Goal: Task Accomplishment & Management: Complete application form

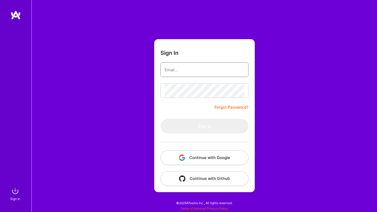
click at [192, 67] on input "email" at bounding box center [205, 69] width 80 height 13
click at [190, 160] on button "Continue with Google" at bounding box center [204, 158] width 88 height 15
click at [210, 161] on button "Continue with Google" at bounding box center [204, 158] width 88 height 15
click at [194, 154] on button "Continue with Google" at bounding box center [204, 158] width 88 height 15
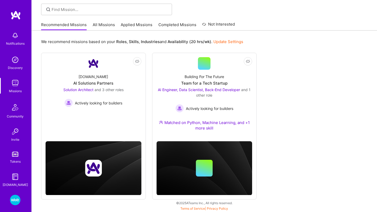
scroll to position [21, 0]
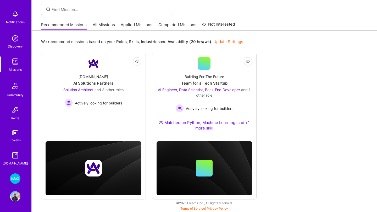
click at [16, 181] on img at bounding box center [15, 179] width 10 height 10
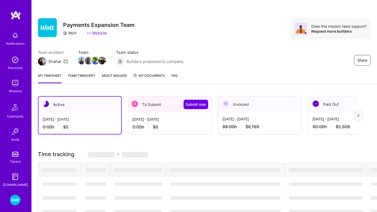
click at [177, 115] on div "Sep 16 - Sep 30, 2025 0:00 h $0" at bounding box center [169, 123] width 83 height 21
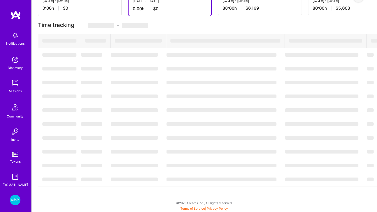
scroll to position [70, 0]
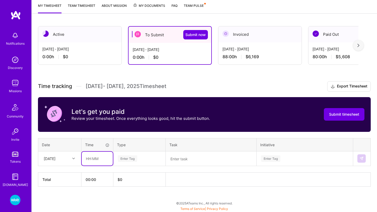
click at [97, 156] on input "text" at bounding box center [97, 159] width 31 height 14
type input "08:00"
click at [131, 163] on div "Enter Tag" at bounding box center [140, 159] width 52 height 14
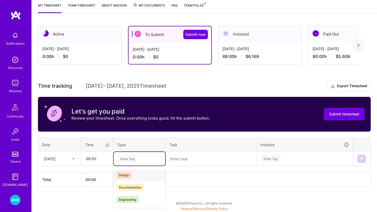
scroll to position [35, 0]
click at [137, 177] on span "Engineering" at bounding box center [127, 178] width 22 height 7
click at [174, 168] on div "Time tracking Sep 16 - Sep 30 , 2025 Timesheet Export Timesheet Let's get you p…" at bounding box center [204, 134] width 332 height 106
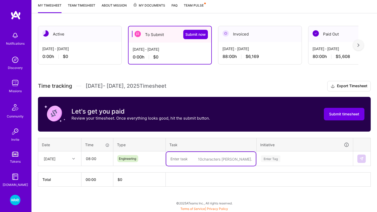
click at [177, 163] on textarea at bounding box center [210, 159] width 89 height 14
type textarea "Task"
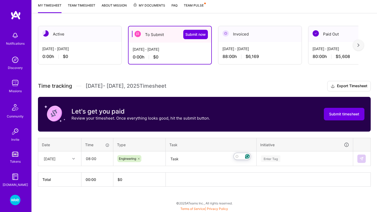
click at [180, 160] on textarea "Task" at bounding box center [210, 159] width 89 height 14
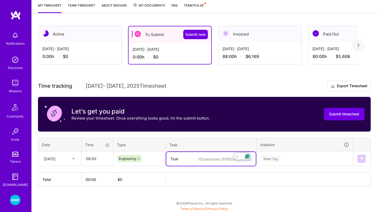
click at [180, 160] on textarea "Task" at bounding box center [210, 159] width 89 height 14
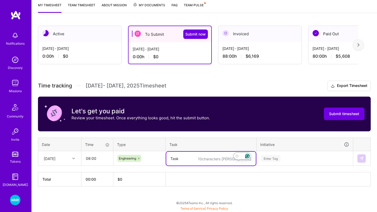
click at [276, 161] on div "Enter Tag" at bounding box center [305, 159] width 96 height 14
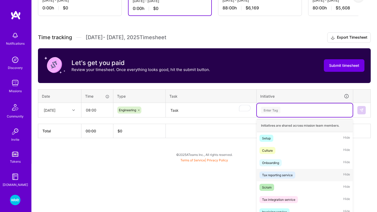
scroll to position [133, 0]
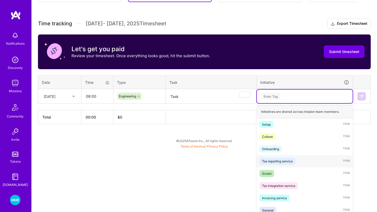
click at [285, 160] on div "Tax reporting service" at bounding box center [277, 161] width 31 height 5
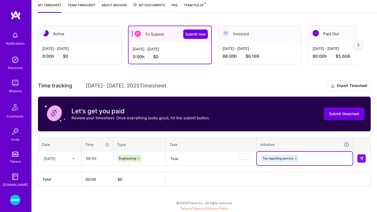
scroll to position [70, 0]
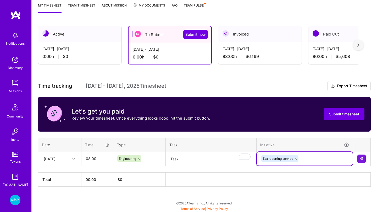
click at [203, 156] on textarea "Task" at bounding box center [210, 159] width 89 height 14
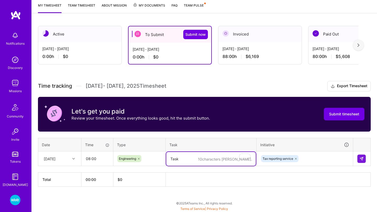
click at [203, 156] on textarea "Task" at bounding box center [210, 159] width 89 height 14
type textarea "payment"
type textarea "chargeback changes"
click at [362, 158] on img at bounding box center [361, 159] width 4 height 4
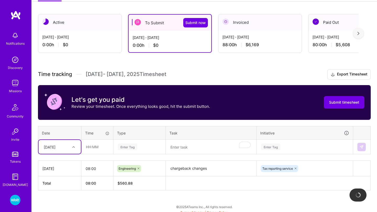
click at [62, 154] on div "Select is focused ,type to refine list, press Down to open the menu, Tue, Sep 16" at bounding box center [59, 147] width 42 height 14
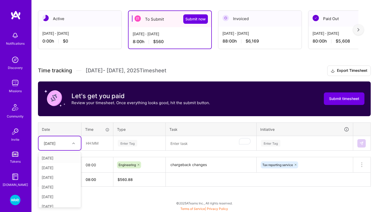
click at [58, 160] on div "Wed, Sep 17" at bounding box center [59, 159] width 42 height 10
click at [89, 146] on input "text" at bounding box center [97, 144] width 31 height 14
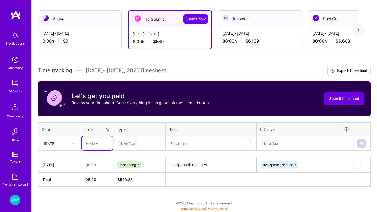
type input "08:00"
click at [118, 149] on div "Enter Tag" at bounding box center [140, 144] width 52 height 14
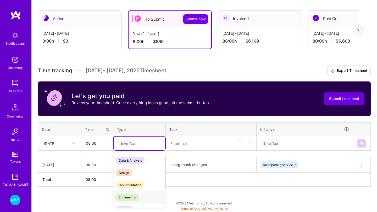
click at [125, 200] on span "Engineering" at bounding box center [127, 197] width 22 height 7
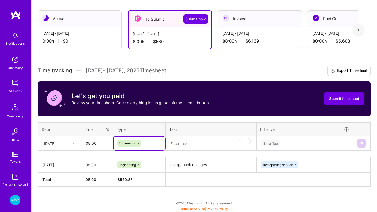
click at [183, 149] on textarea "To enrich screen reader interactions, please activate Accessibility in Grammarl…" at bounding box center [210, 144] width 89 height 14
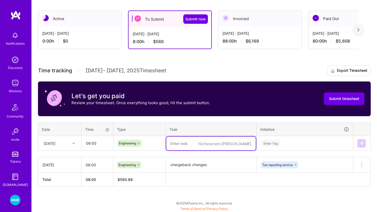
paste textarea "chargeback changes"
type textarea "chargeback changes"
click at [291, 143] on div "Enter Tag" at bounding box center [305, 144] width 96 height 14
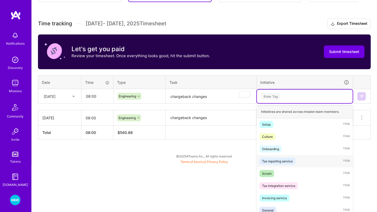
click at [283, 162] on div "Tax reporting service" at bounding box center [277, 161] width 31 height 5
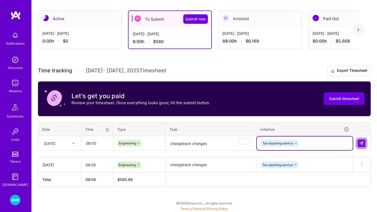
click at [361, 142] on img at bounding box center [361, 144] width 4 height 4
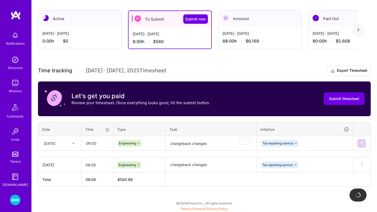
click at [61, 140] on div "Wed, Sep 17" at bounding box center [55, 143] width 29 height 9
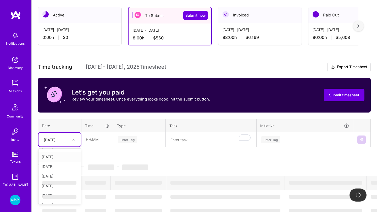
scroll to position [8, 0]
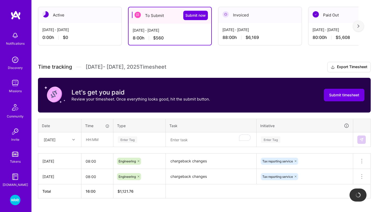
click at [80, 114] on div "Time tracking Sep 16 - Sep 30 , 2025 Timesheet Export Timesheet Let's get you p…" at bounding box center [204, 130] width 332 height 137
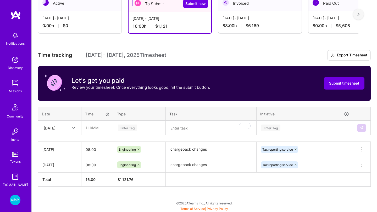
click at [55, 129] on div "Wed, Sep 17" at bounding box center [50, 127] width 12 height 5
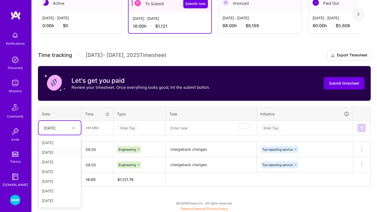
click at [63, 150] on div "Thu, Sep 18" at bounding box center [59, 153] width 42 height 10
click at [92, 131] on input "text" at bounding box center [97, 128] width 31 height 14
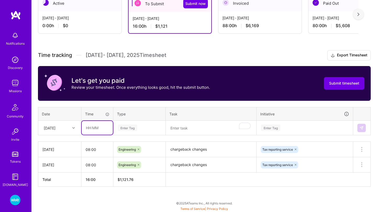
type input "08:00"
click at [127, 130] on div "Enter Tag" at bounding box center [127, 128] width 19 height 8
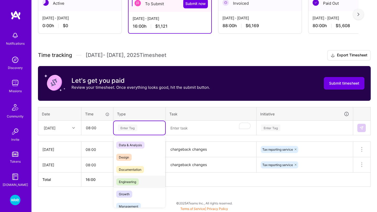
click at [128, 184] on span "Engineering" at bounding box center [127, 182] width 22 height 7
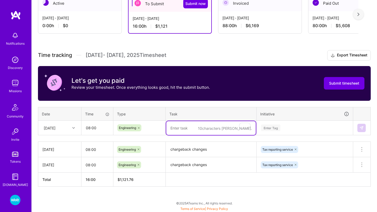
click at [191, 128] on textarea "To enrich screen reader interactions, please activate Accessibility in Grammarl…" at bounding box center [210, 128] width 89 height 14
paste textarea "chargeback changes"
type textarea "chargeback changes"
click at [280, 123] on div "Enter Tag" at bounding box center [305, 128] width 96 height 14
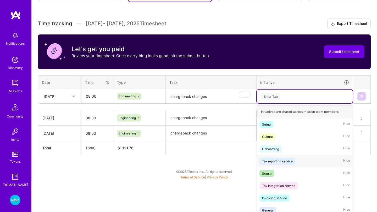
click at [276, 161] on div "Tax reporting service" at bounding box center [277, 161] width 31 height 5
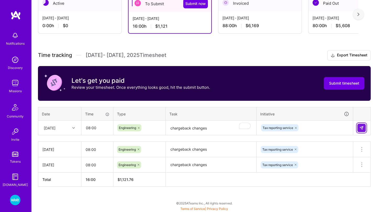
click at [361, 128] on img at bounding box center [361, 128] width 4 height 4
click at [55, 129] on div "Thu, Sep 18" at bounding box center [50, 127] width 12 height 5
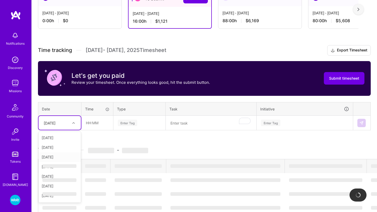
scroll to position [3, 0]
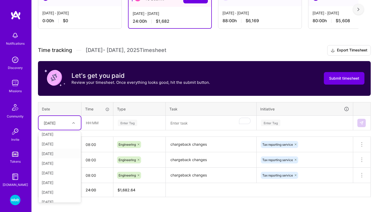
click at [54, 153] on div "Fri, Sep 19" at bounding box center [59, 154] width 42 height 10
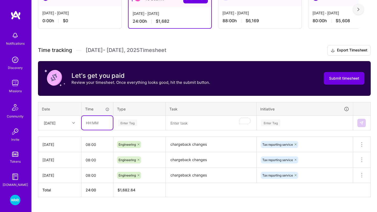
click at [97, 118] on input "text" at bounding box center [97, 123] width 31 height 14
type input "08:00"
click at [127, 124] on div "Enter Tag" at bounding box center [127, 123] width 19 height 8
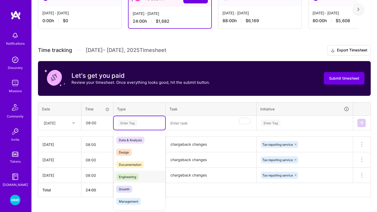
click at [129, 174] on span "Engineering" at bounding box center [127, 177] width 22 height 7
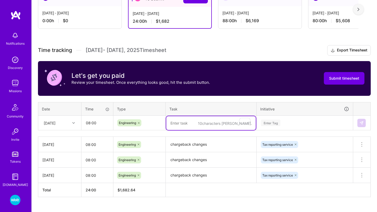
click at [194, 124] on textarea "To enrich screen reader interactions, please activate Accessibility in Grammarl…" at bounding box center [210, 123] width 89 height 14
paste textarea "chargeback changes"
type textarea "chargeback changes"
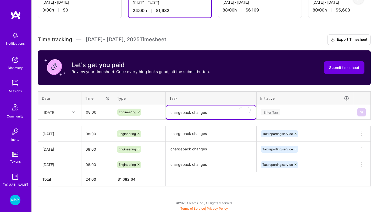
click at [287, 119] on div "Enter Tag" at bounding box center [305, 113] width 96 height 14
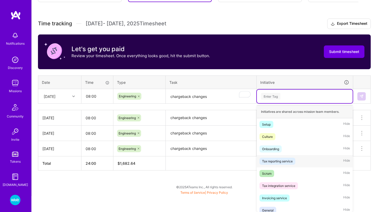
click at [282, 163] on div "Tax reporting service" at bounding box center [277, 161] width 31 height 5
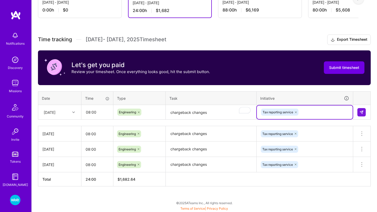
scroll to position [117, 0]
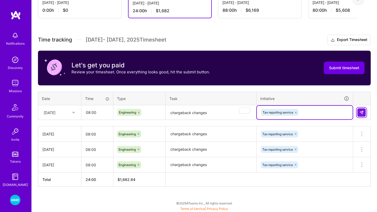
click at [362, 114] on button at bounding box center [361, 113] width 8 height 8
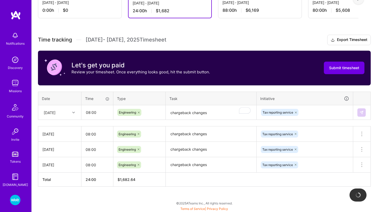
click at [66, 113] on div "Fri, Sep 19" at bounding box center [55, 112] width 29 height 9
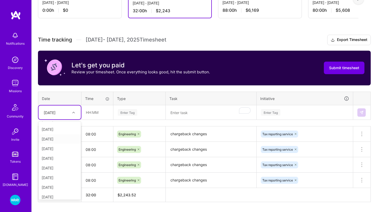
scroll to position [0, 0]
click at [74, 95] on th "Date" at bounding box center [59, 99] width 43 height 14
click at [65, 108] on div "Fri, Sep 19" at bounding box center [59, 113] width 42 height 14
click at [59, 160] on div "Mon, Sep 22" at bounding box center [59, 163] width 42 height 10
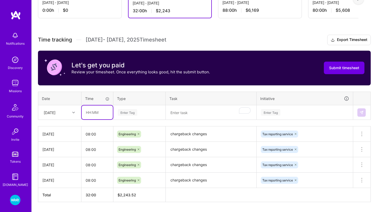
click at [98, 107] on input "text" at bounding box center [97, 113] width 31 height 14
type input "08:00"
click at [137, 110] on div "Enter Tag" at bounding box center [127, 113] width 19 height 8
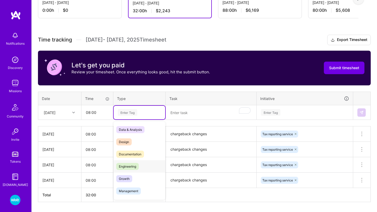
click at [128, 166] on span "Engineering" at bounding box center [127, 166] width 22 height 7
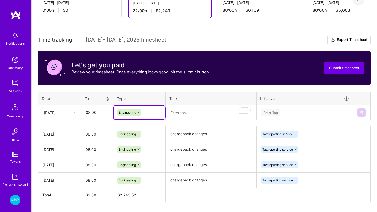
click at [201, 105] on td at bounding box center [211, 112] width 91 height 15
click at [198, 112] on textarea "To enrich screen reader interactions, please activate Accessibility in Grammarl…" at bounding box center [210, 113] width 89 height 14
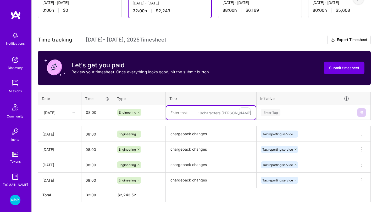
paste textarea "chargeback changes"
type textarea "chargeback changes"
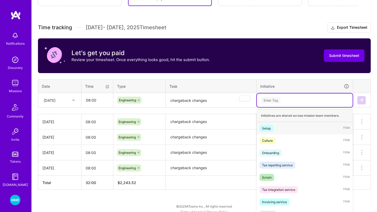
click at [284, 107] on div "option Tax reporting service, selected. option Setup focused, 1 of 58. 58 resul…" at bounding box center [305, 101] width 96 height 14
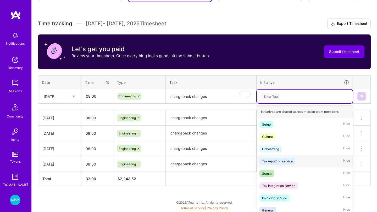
click at [284, 159] on div "Tax reporting service" at bounding box center [277, 161] width 31 height 5
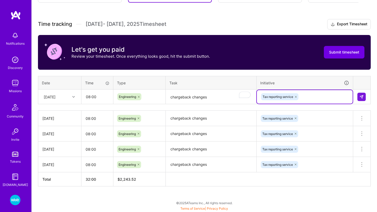
scroll to position [132, 0]
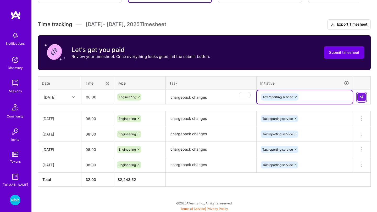
click at [361, 98] on img at bounding box center [361, 97] width 4 height 4
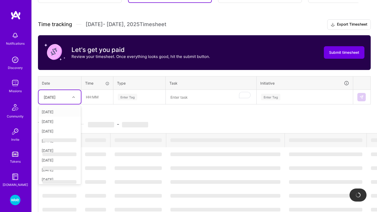
click at [66, 97] on div "Mon, Sep 22" at bounding box center [55, 97] width 29 height 9
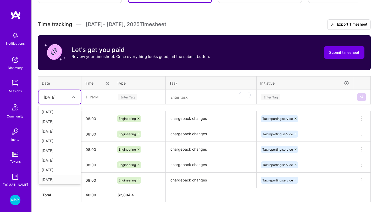
click at [75, 212] on div "Active Oct 1 - Oct 15, 2025 0:00 h $0 To Submit Submit now Sep 16 - Sep 30, 202…" at bounding box center [204, 93] width 345 height 270
click at [68, 90] on div "Mon, Sep 22" at bounding box center [59, 97] width 42 height 14
click at [61, 140] on div "Tue, Sep 23" at bounding box center [59, 140] width 42 height 10
click at [98, 97] on input "text" at bounding box center [97, 97] width 31 height 14
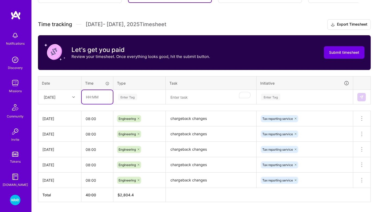
type input "08:00"
click at [135, 99] on div "Enter Tag" at bounding box center [127, 97] width 19 height 8
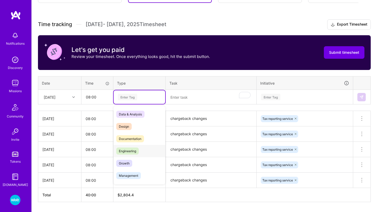
click at [128, 150] on span "Engineering" at bounding box center [127, 151] width 22 height 7
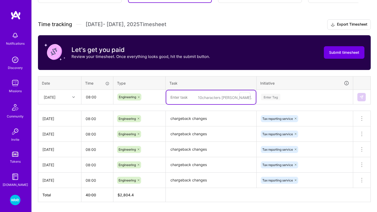
click at [188, 99] on textarea "To enrich screen reader interactions, please activate Accessibility in Grammarl…" at bounding box center [210, 98] width 89 height 14
paste textarea "chargeback changes"
type textarea "chargeback changes"
click at [278, 102] on td "Enter Tag" at bounding box center [304, 97] width 97 height 15
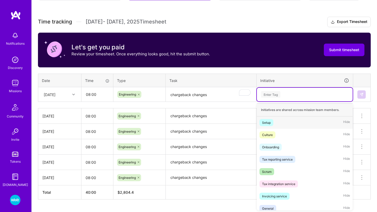
scroll to position [135, 0]
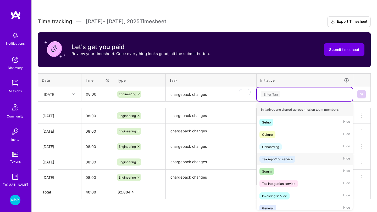
click at [277, 162] on span "Tax reporting service" at bounding box center [277, 159] width 36 height 7
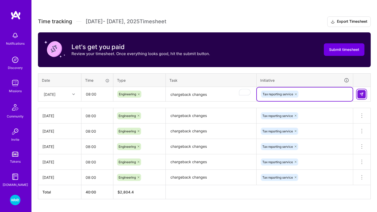
click at [362, 93] on img at bounding box center [361, 94] width 4 height 4
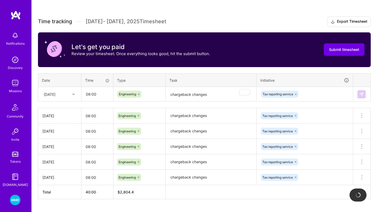
click at [52, 94] on div "Tue, Sep 23" at bounding box center [50, 94] width 12 height 5
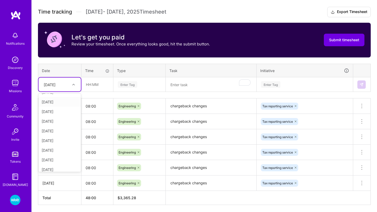
scroll to position [59, 0]
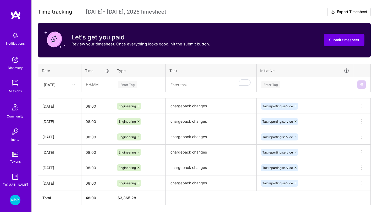
click at [64, 207] on div "Active Oct 1 - Oct 15, 2025 0:00 h $0 To Submit Submit now Sep 16 - Sep 30, 202…" at bounding box center [204, 88] width 345 height 286
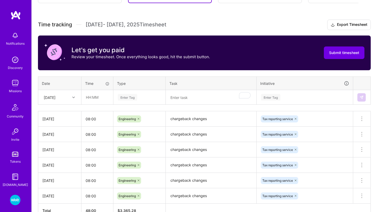
scroll to position [130, 0]
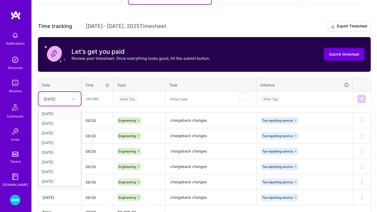
click at [70, 98] on div "Tue, Sep 23" at bounding box center [55, 99] width 29 height 9
click at [63, 138] on div "Wed, Sep 24" at bounding box center [59, 142] width 42 height 10
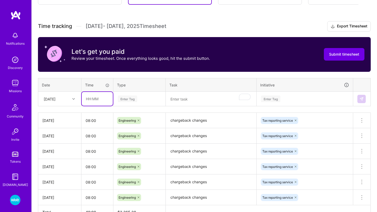
click at [99, 98] on input "text" at bounding box center [97, 99] width 31 height 14
type input "08:00"
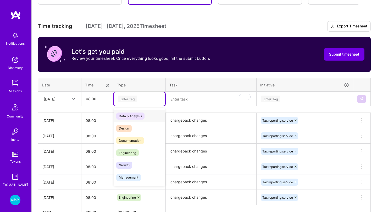
click at [138, 99] on div "Enter Tag" at bounding box center [139, 99] width 44 height 7
click at [131, 150] on span "Engineering" at bounding box center [127, 153] width 22 height 7
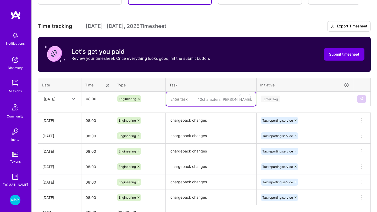
click at [188, 104] on textarea "To enrich screen reader interactions, please activate Accessibility in Grammarl…" at bounding box center [210, 99] width 89 height 14
paste textarea "chargeback changes"
type textarea "chargeback changes"
click at [275, 96] on div "Enter Tag" at bounding box center [270, 99] width 19 height 8
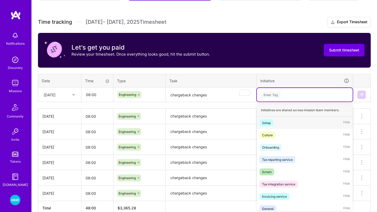
scroll to position [135, 0]
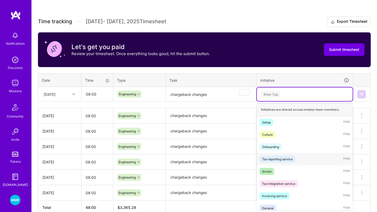
click at [279, 158] on div "Tax reporting service" at bounding box center [277, 159] width 31 height 5
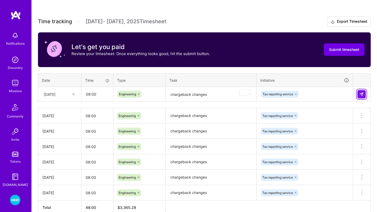
click at [362, 96] on img at bounding box center [361, 94] width 4 height 4
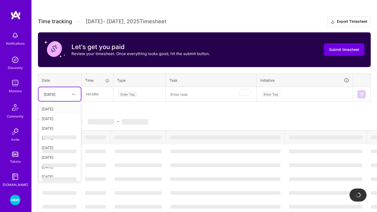
click at [61, 98] on div "Wed, Sep 24" at bounding box center [55, 94] width 29 height 9
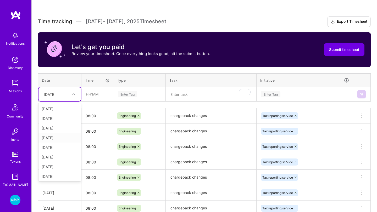
scroll to position [41, 0]
click at [55, 146] on div "Thu, Sep 25" at bounding box center [59, 145] width 42 height 10
click at [98, 93] on input "text" at bounding box center [97, 94] width 31 height 14
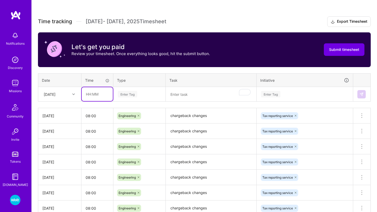
type input "08:00"
click at [131, 98] on div "Enter Tag" at bounding box center [140, 95] width 52 height 14
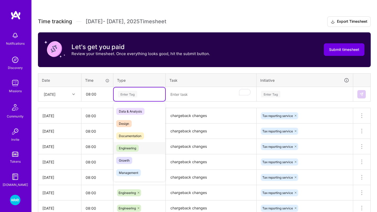
click at [131, 146] on span "Engineering" at bounding box center [127, 148] width 22 height 7
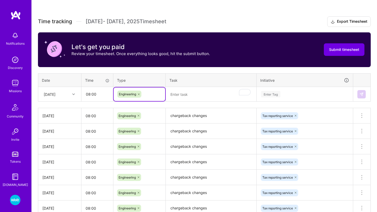
click at [196, 93] on textarea "To enrich screen reader interactions, please activate Accessibility in Grammarl…" at bounding box center [210, 95] width 89 height 14
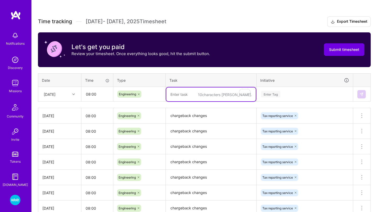
paste textarea "chargeback changes"
type textarea "chargeback changes"
click at [284, 93] on div "Enter Tag" at bounding box center [304, 94] width 88 height 7
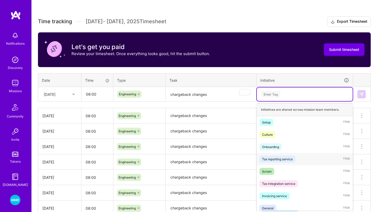
click at [278, 157] on div "Tax reporting service" at bounding box center [277, 159] width 31 height 5
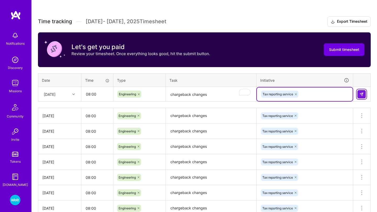
click at [359, 95] on img at bounding box center [361, 94] width 4 height 4
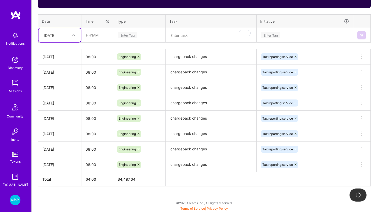
scroll to position [194, 0]
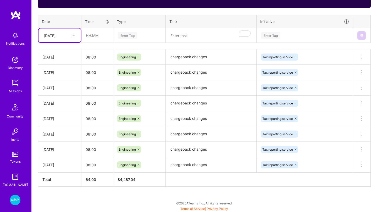
click at [65, 37] on div "Thu, Sep 25" at bounding box center [55, 35] width 29 height 9
click at [57, 91] on div "Fri, Sep 26" at bounding box center [59, 92] width 42 height 10
click at [101, 37] on input "text" at bounding box center [97, 36] width 31 height 14
paste input "text"
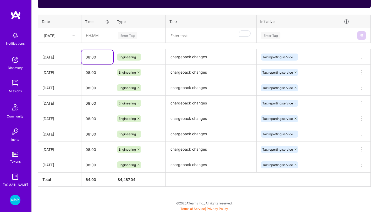
click at [94, 55] on input "08:00" at bounding box center [97, 57] width 32 height 14
paste input "text"
type input "08:00"
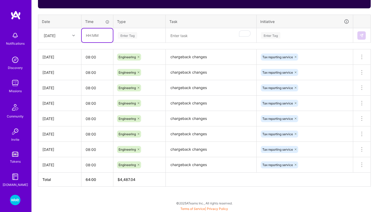
click at [96, 36] on input "text" at bounding box center [97, 36] width 31 height 14
paste input "text"
click at [96, 34] on input "text" at bounding box center [97, 36] width 31 height 14
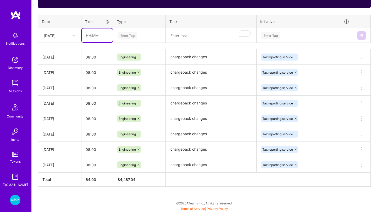
type input "08:00"
click at [135, 32] on div "Enter Tag" at bounding box center [127, 35] width 19 height 8
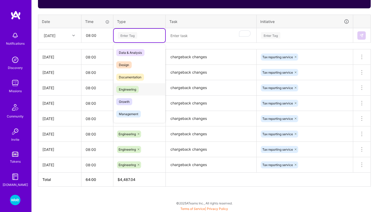
click at [134, 90] on span "Engineering" at bounding box center [127, 89] width 22 height 7
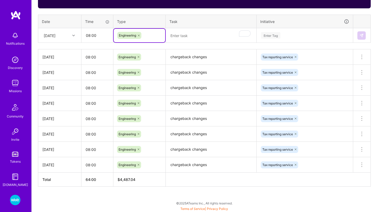
click at [196, 40] on textarea "To enrich screen reader interactions, please activate Accessibility in Grammarl…" at bounding box center [210, 36] width 89 height 14
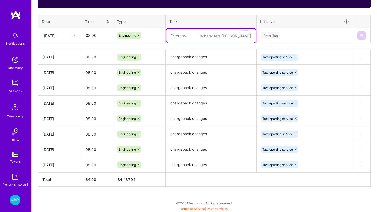
paste textarea "chargeback changes"
type textarea "chargeback changes"
click at [279, 33] on div "Enter Tag" at bounding box center [270, 35] width 19 height 8
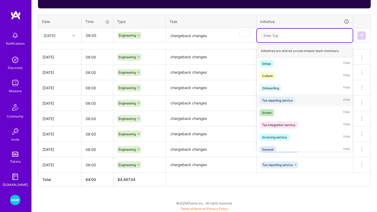
click at [273, 94] on div "Tax reporting service Hide" at bounding box center [305, 100] width 96 height 12
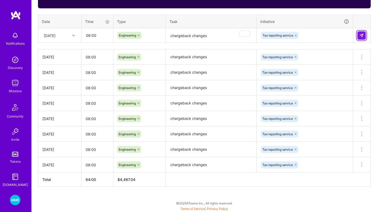
click at [361, 35] on img at bounding box center [361, 35] width 4 height 4
click at [57, 38] on div "Fri, Sep 26" at bounding box center [55, 35] width 29 height 9
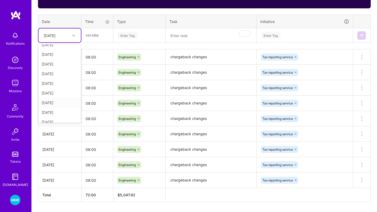
scroll to position [59, 0]
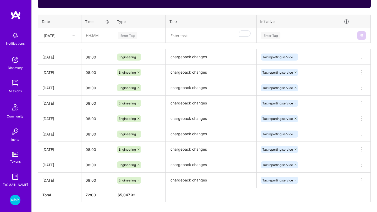
click at [102, 47] on div "Time tracking Sep 16 - Sep 30 , 2025 Timesheet Export Timesheet Let's get you p…" at bounding box center [204, 80] width 332 height 245
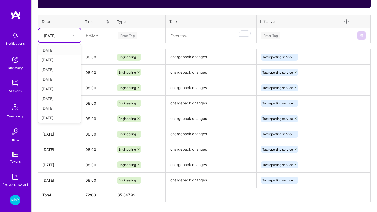
click at [67, 38] on div "Fri, Sep 26" at bounding box center [55, 35] width 29 height 9
click at [60, 108] on div "Mon, Sep 29" at bounding box center [59, 108] width 42 height 10
click at [93, 33] on input "text" at bounding box center [97, 36] width 31 height 14
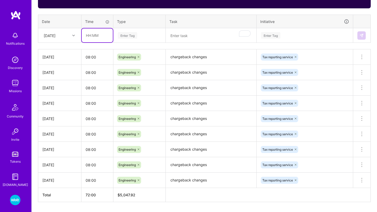
type input "08:00"
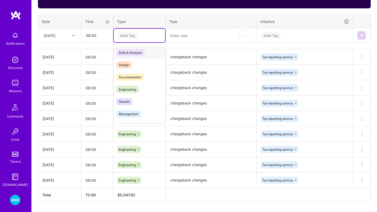
click at [133, 35] on div "Enter Tag" at bounding box center [127, 35] width 19 height 8
click at [132, 86] on span "Engineering" at bounding box center [127, 89] width 22 height 7
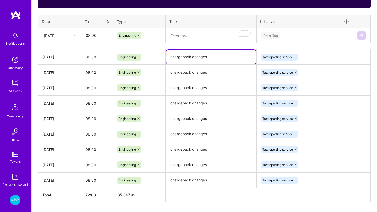
click at [176, 57] on textarea "chargeback changes" at bounding box center [210, 57] width 89 height 14
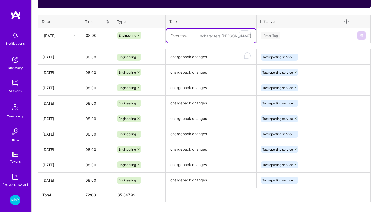
click at [184, 36] on textarea "To enrich screen reader interactions, please activate Accessibility in Grammarl…" at bounding box center [210, 36] width 89 height 14
paste textarea "chargeback changes"
type textarea "chargeback changes"
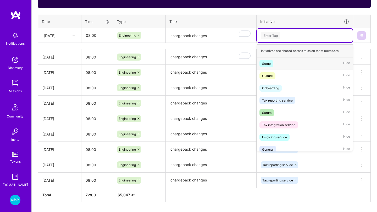
click at [275, 35] on div "Enter Tag" at bounding box center [270, 35] width 19 height 8
click at [278, 97] on span "Tax reporting service" at bounding box center [277, 100] width 36 height 7
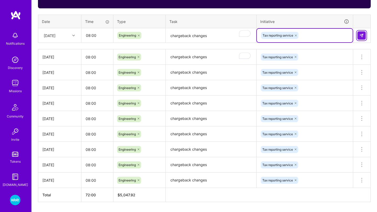
click at [363, 35] on img at bounding box center [361, 35] width 4 height 4
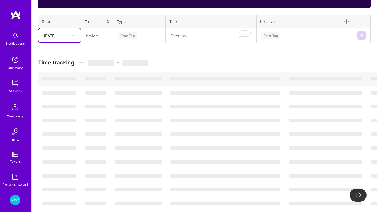
click at [55, 35] on div "Mon, Sep 29" at bounding box center [50, 35] width 12 height 5
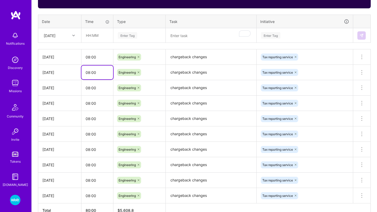
click at [109, 76] on input "08:00" at bounding box center [97, 73] width 32 height 14
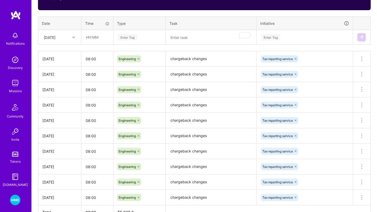
scroll to position [189, 0]
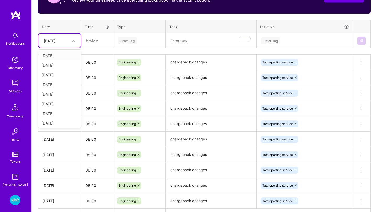
click at [67, 41] on div "Mon, Sep 29" at bounding box center [55, 40] width 29 height 9
click at [56, 120] on div "Tue, Sep 30" at bounding box center [59, 122] width 42 height 10
click at [91, 40] on input "text" at bounding box center [97, 41] width 31 height 14
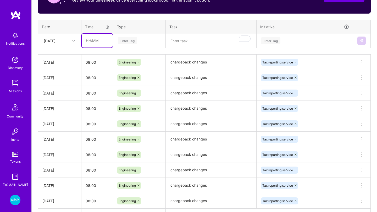
type input "08:00"
click at [129, 40] on div "Enter Tag" at bounding box center [127, 41] width 19 height 8
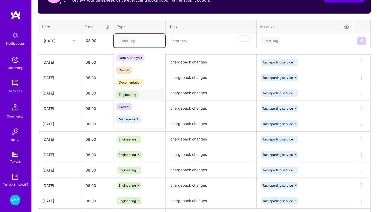
click at [129, 94] on span "Engineering" at bounding box center [127, 94] width 22 height 7
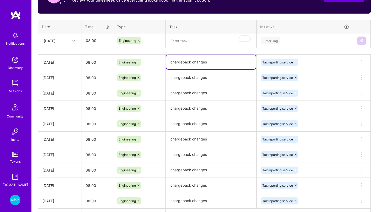
click at [180, 65] on textarea "chargeback changes" at bounding box center [210, 62] width 89 height 14
click at [188, 42] on textarea "To enrich screen reader interactions, please activate Accessibility in Grammarl…" at bounding box center [210, 41] width 89 height 14
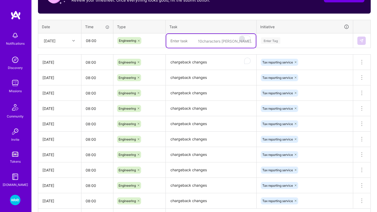
paste textarea "chargeback changes"
type textarea "chargeback changes"
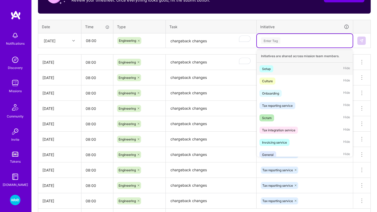
click at [273, 37] on div "Enter Tag" at bounding box center [270, 41] width 19 height 8
click at [281, 101] on div "Tax reporting service Hide" at bounding box center [305, 106] width 96 height 12
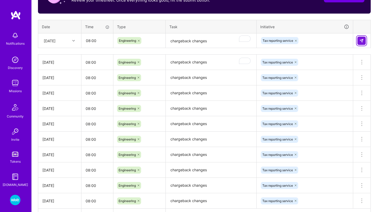
click at [363, 39] on img at bounding box center [361, 41] width 4 height 4
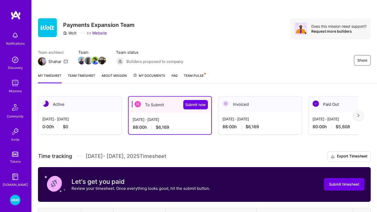
scroll to position [45, 0]
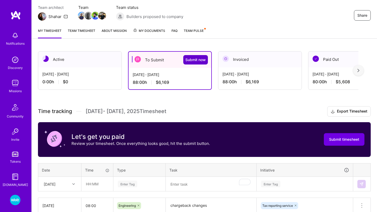
click at [195, 58] on span "Submit now" at bounding box center [195, 59] width 20 height 5
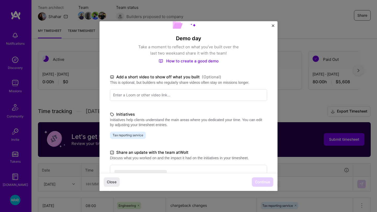
scroll to position [88, 0]
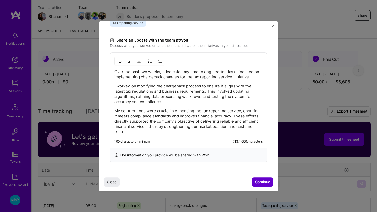
click at [258, 182] on span "Continue" at bounding box center [262, 182] width 15 height 5
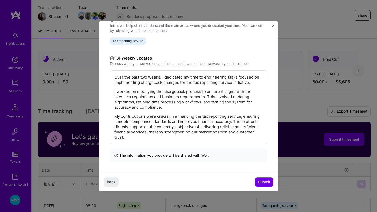
scroll to position [148, 0]
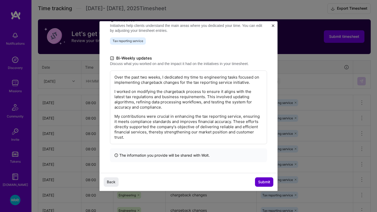
click at [262, 182] on span "Submit" at bounding box center [264, 182] width 12 height 5
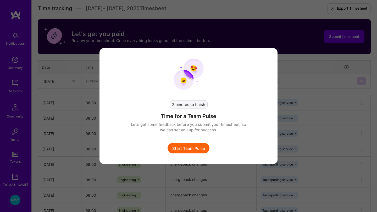
click at [193, 149] on button "Start Team Pulse" at bounding box center [188, 148] width 42 height 10
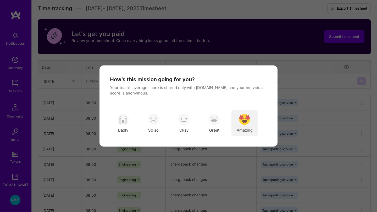
click at [242, 118] on img "modal" at bounding box center [245, 120] width 12 height 12
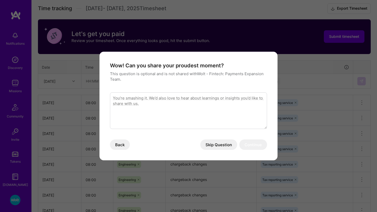
click at [212, 143] on button "Skip Question" at bounding box center [218, 145] width 37 height 10
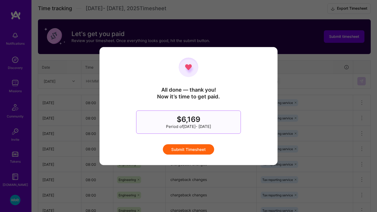
click at [195, 150] on button "Submit Timesheet" at bounding box center [188, 149] width 51 height 10
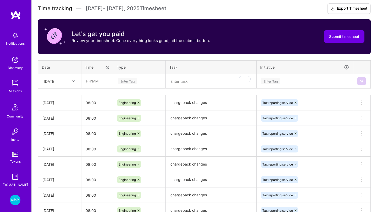
scroll to position [0, 0]
